Goal: Task Accomplishment & Management: Complete application form

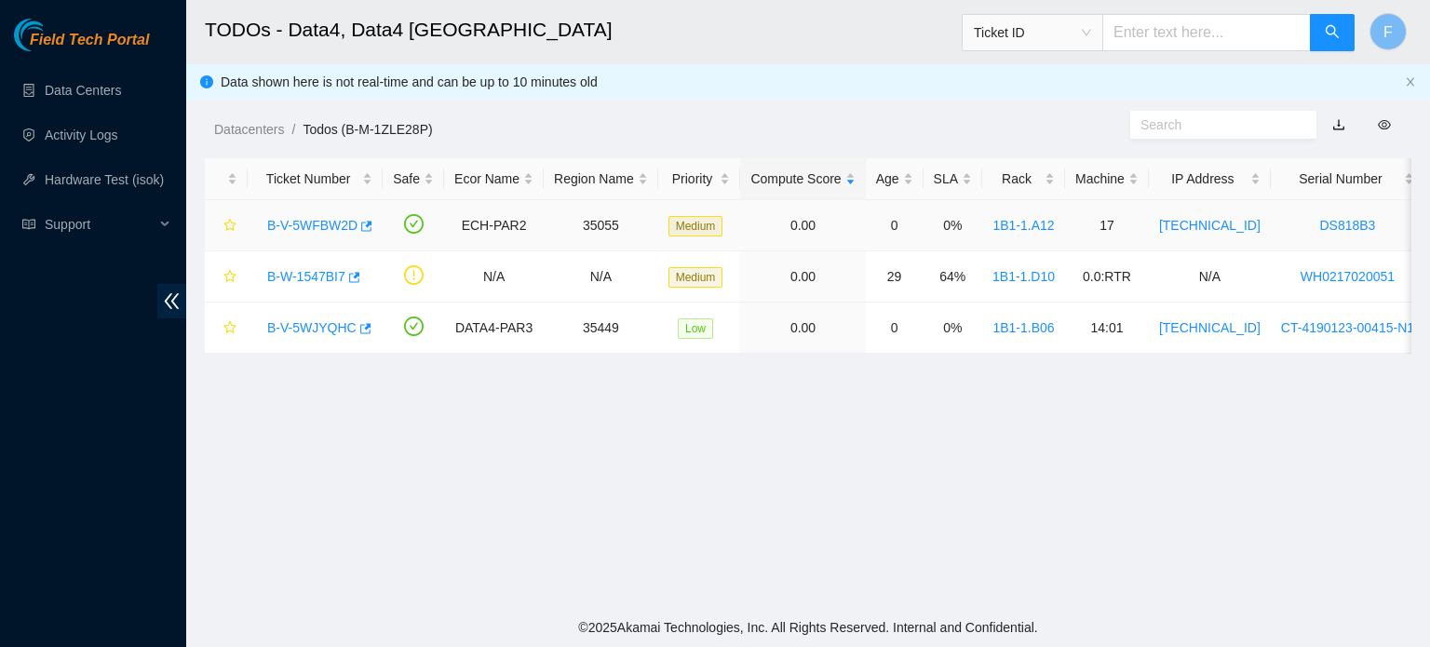
click at [337, 230] on link "B-V-5WFBW2D" at bounding box center [312, 225] width 90 height 15
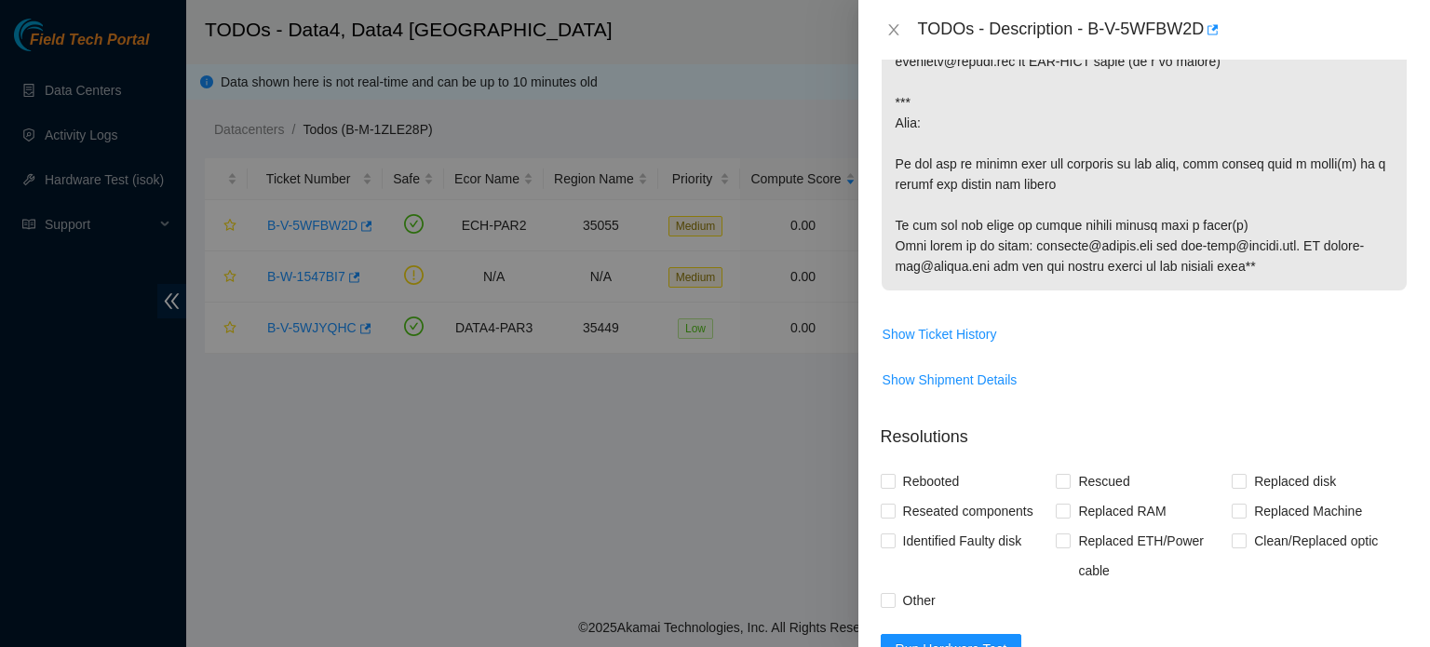
scroll to position [1378, 0]
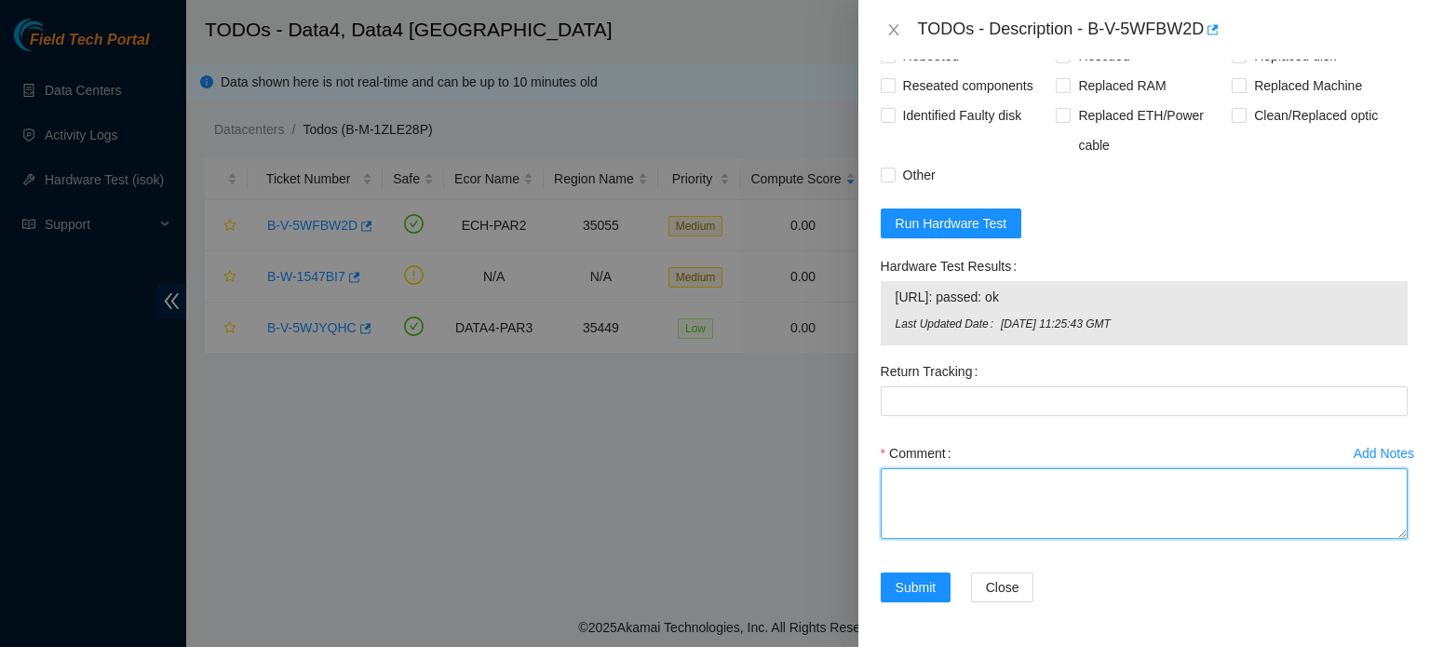
click at [969, 516] on textarea "Comment" at bounding box center [1144, 503] width 527 height 71
paste textarea "B-V-5WFBW2D: Identified the chassis S/N: DS818B3, connected my laptop to the iD…"
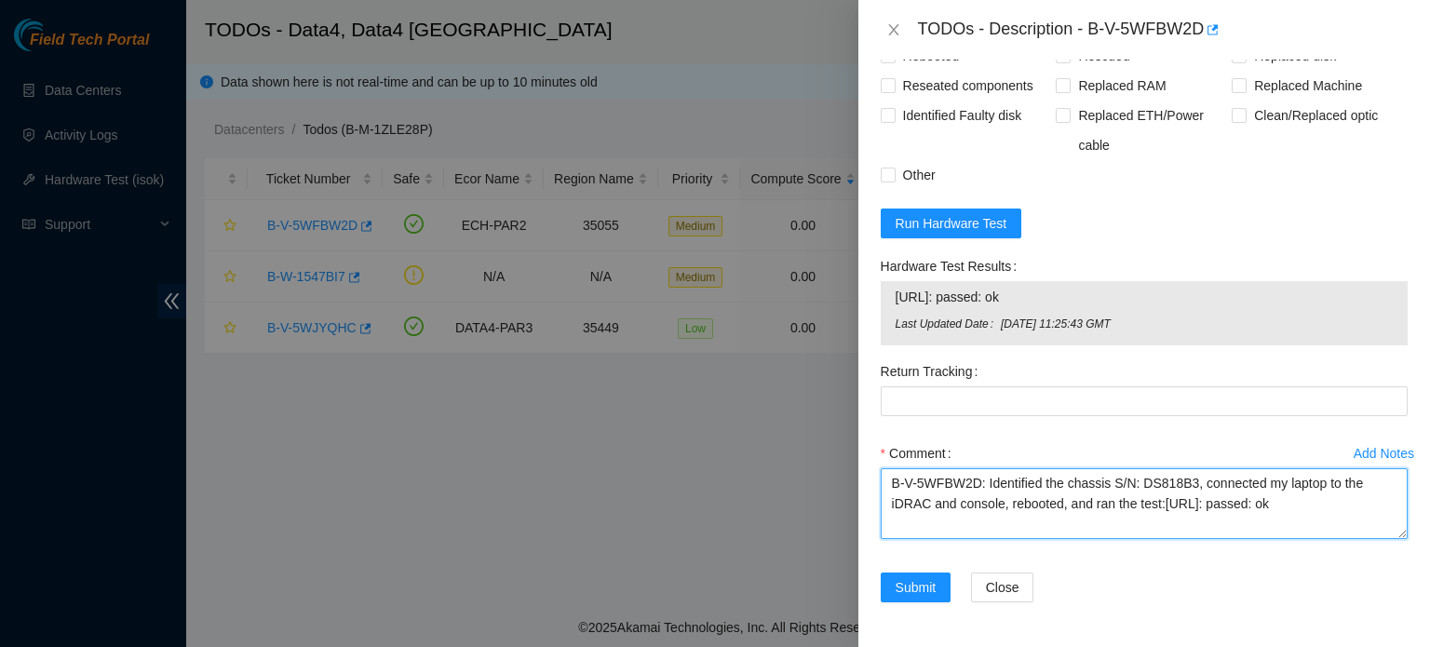
drag, startPoint x: 985, startPoint y: 481, endPoint x: 765, endPoint y: 450, distance: 222.0
click at [765, 450] on div "TODOs - Description - B-V-5WFBW2D Problem Type Hardware Sub Type RAM Rack Numbe…" at bounding box center [715, 323] width 1430 height 647
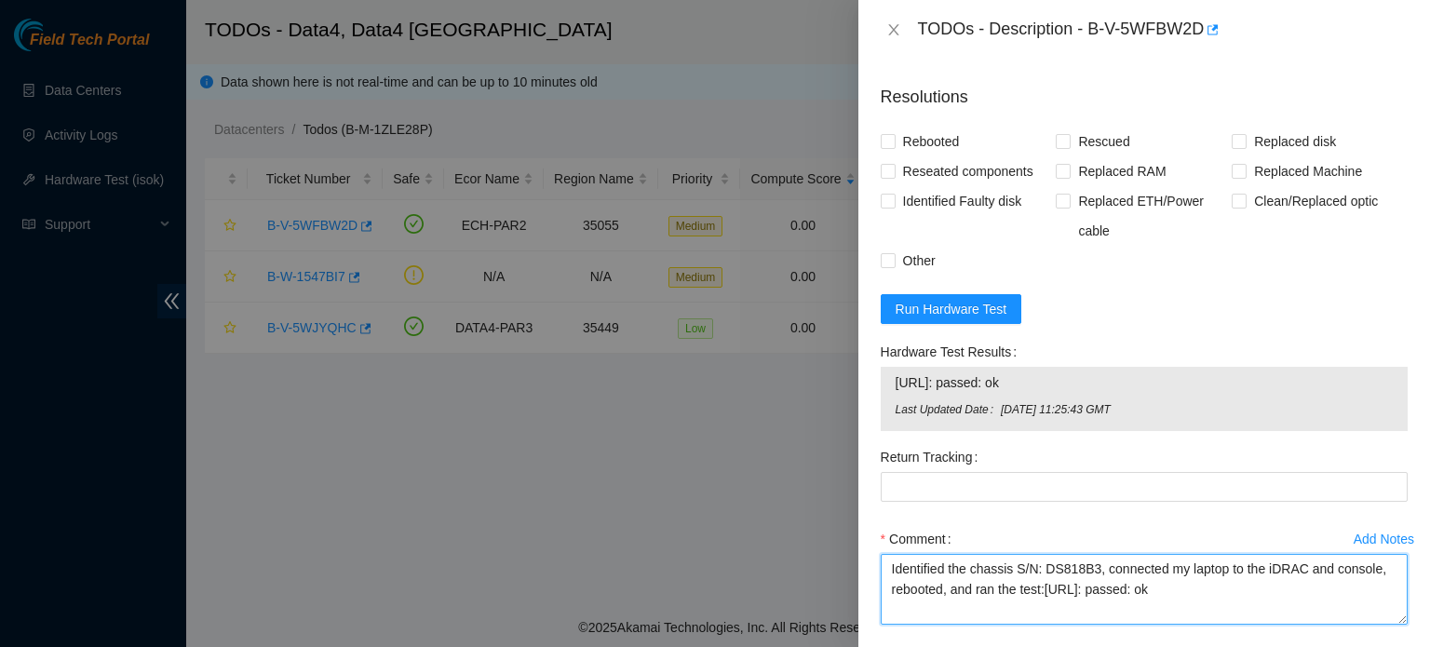
scroll to position [1233, 0]
type textarea "Identified the chassis S/N: DS818B3, connected my laptop to the iDRAC and conso…"
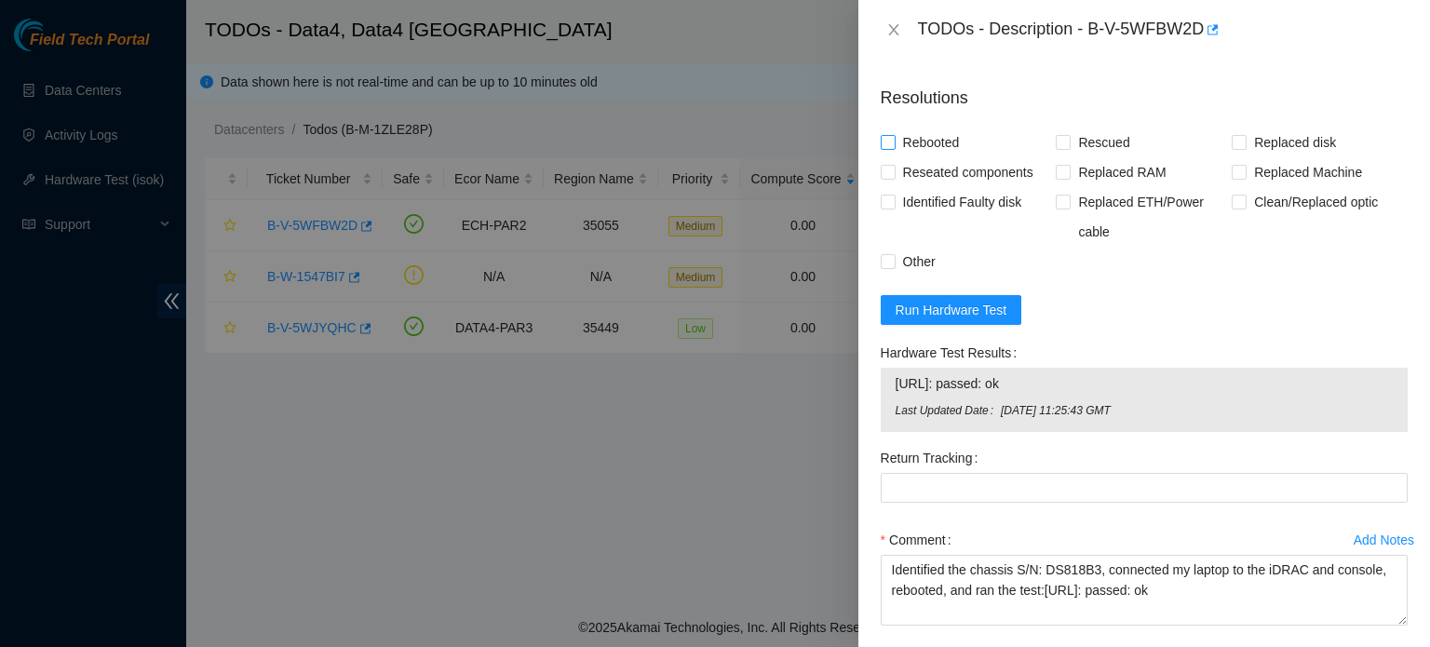
click at [956, 157] on span "Rebooted" at bounding box center [932, 143] width 72 height 30
click at [894, 148] on input "Rebooted" at bounding box center [887, 141] width 13 height 13
checkbox input "true"
click at [890, 267] on input "Other" at bounding box center [887, 260] width 13 height 13
checkbox input "true"
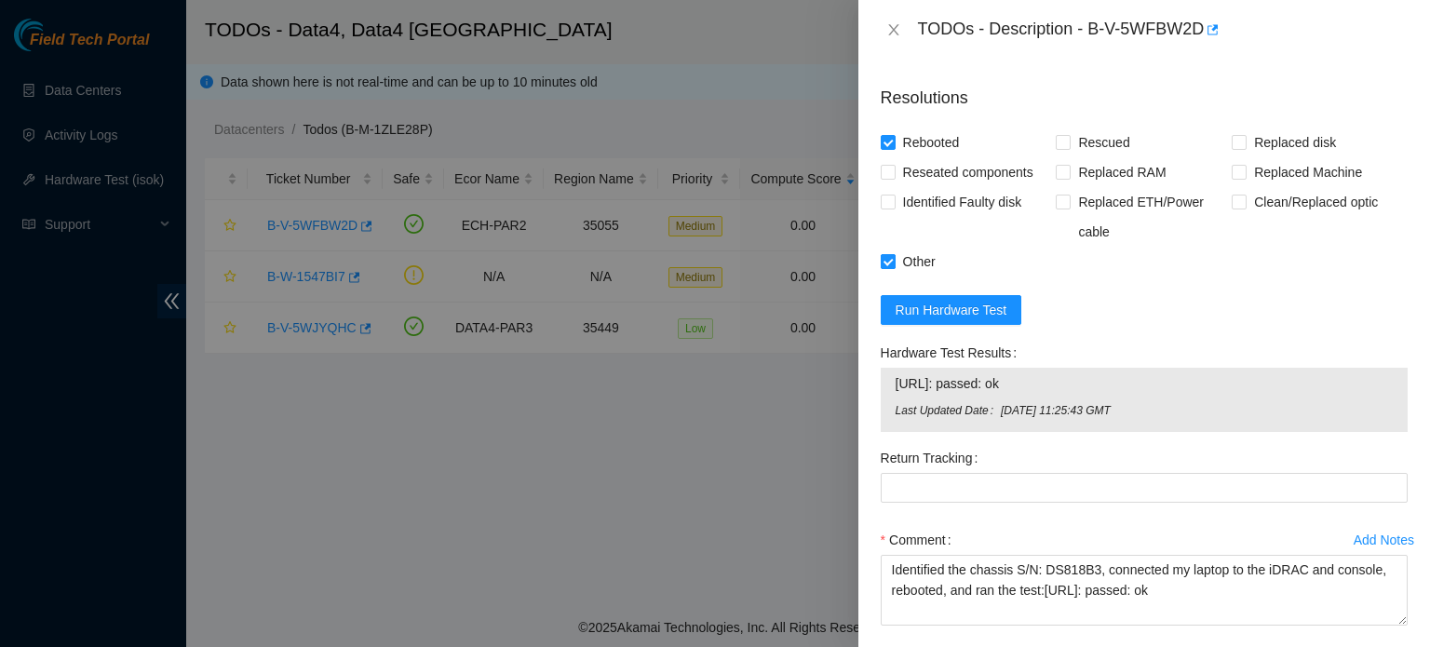
scroll to position [1378, 0]
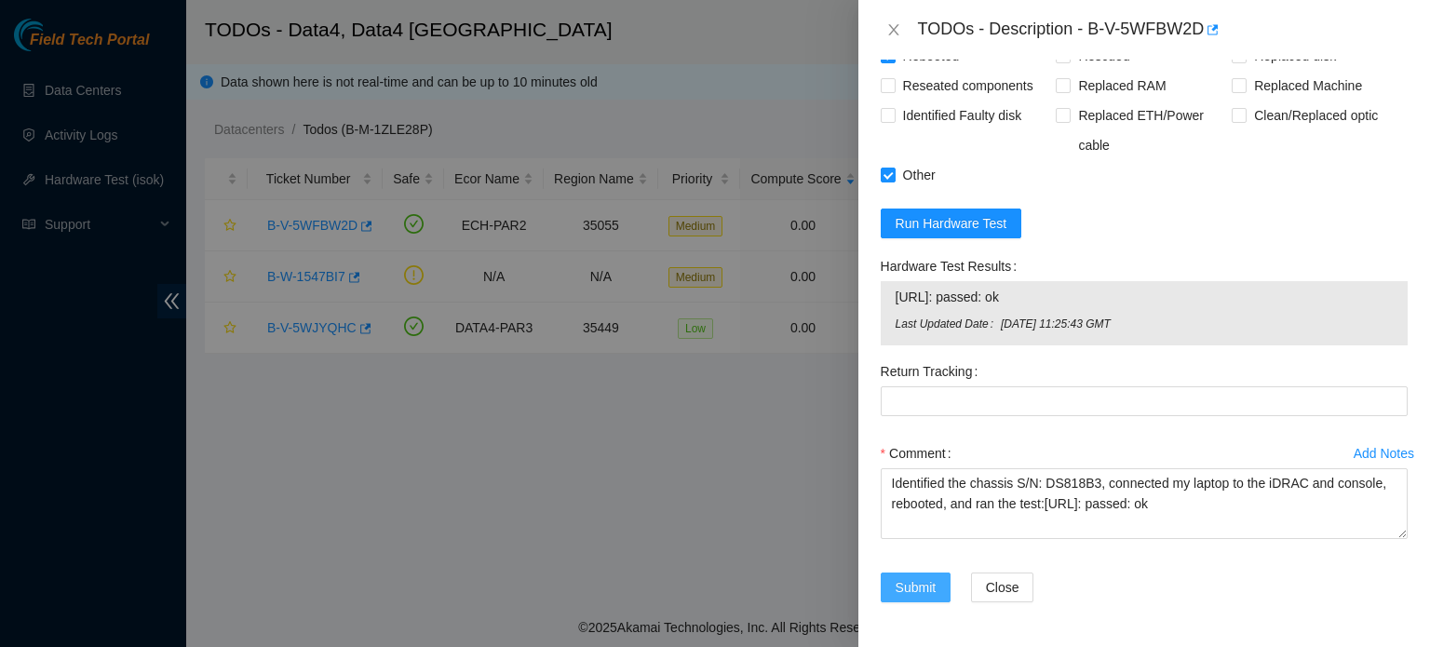
click at [920, 583] on span "Submit" at bounding box center [916, 587] width 41 height 20
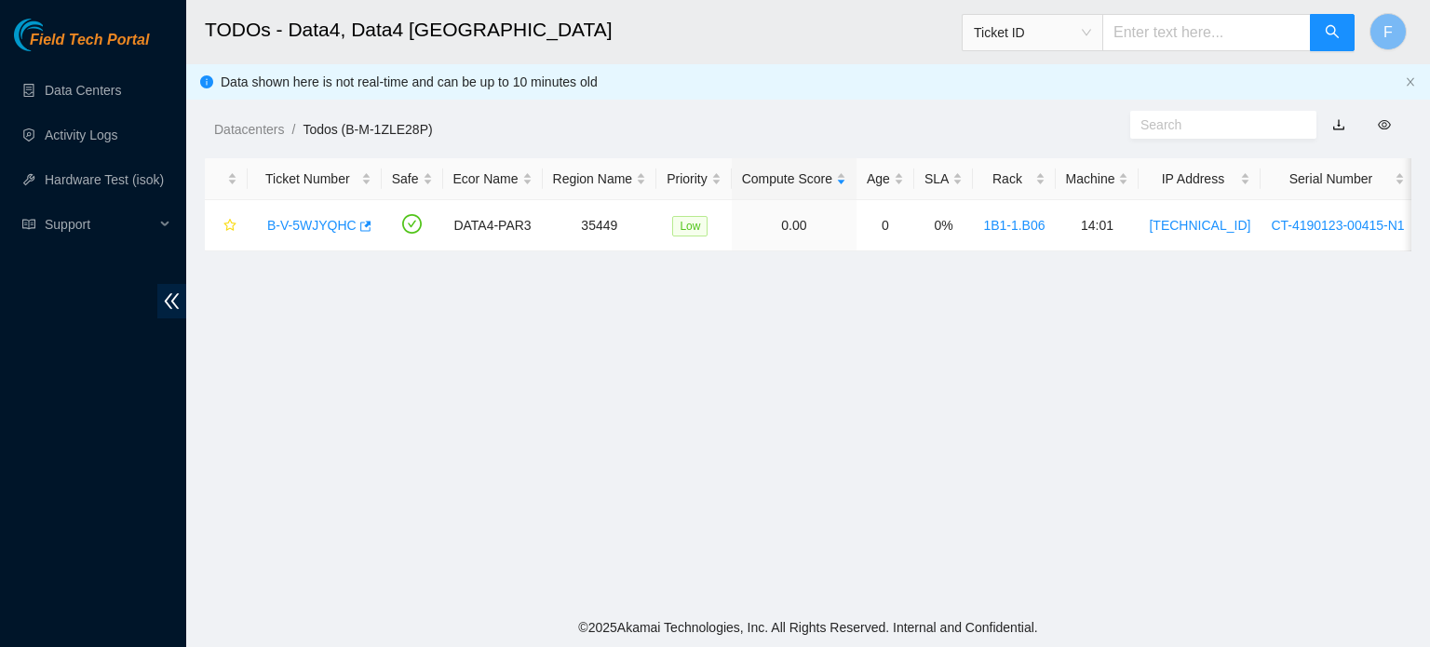
scroll to position [511, 0]
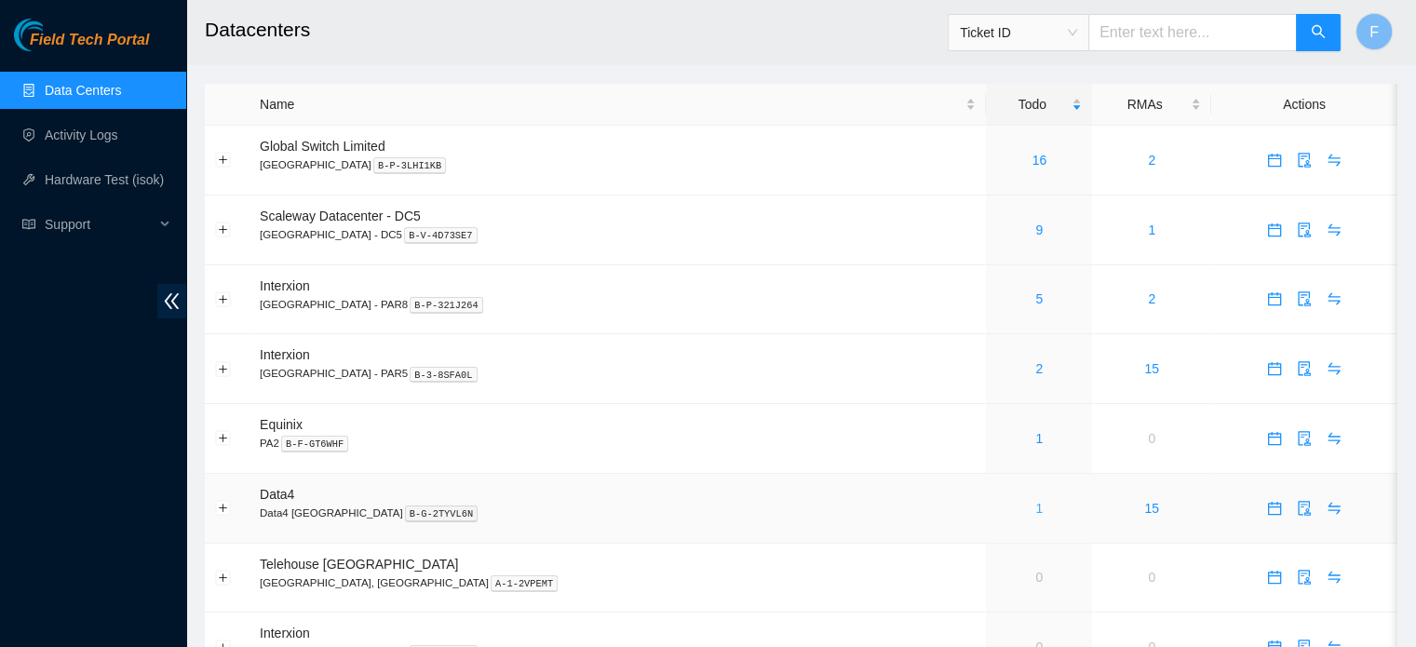
click at [1035, 507] on link "1" at bounding box center [1038, 508] width 7 height 15
